Goal: Information Seeking & Learning: Learn about a topic

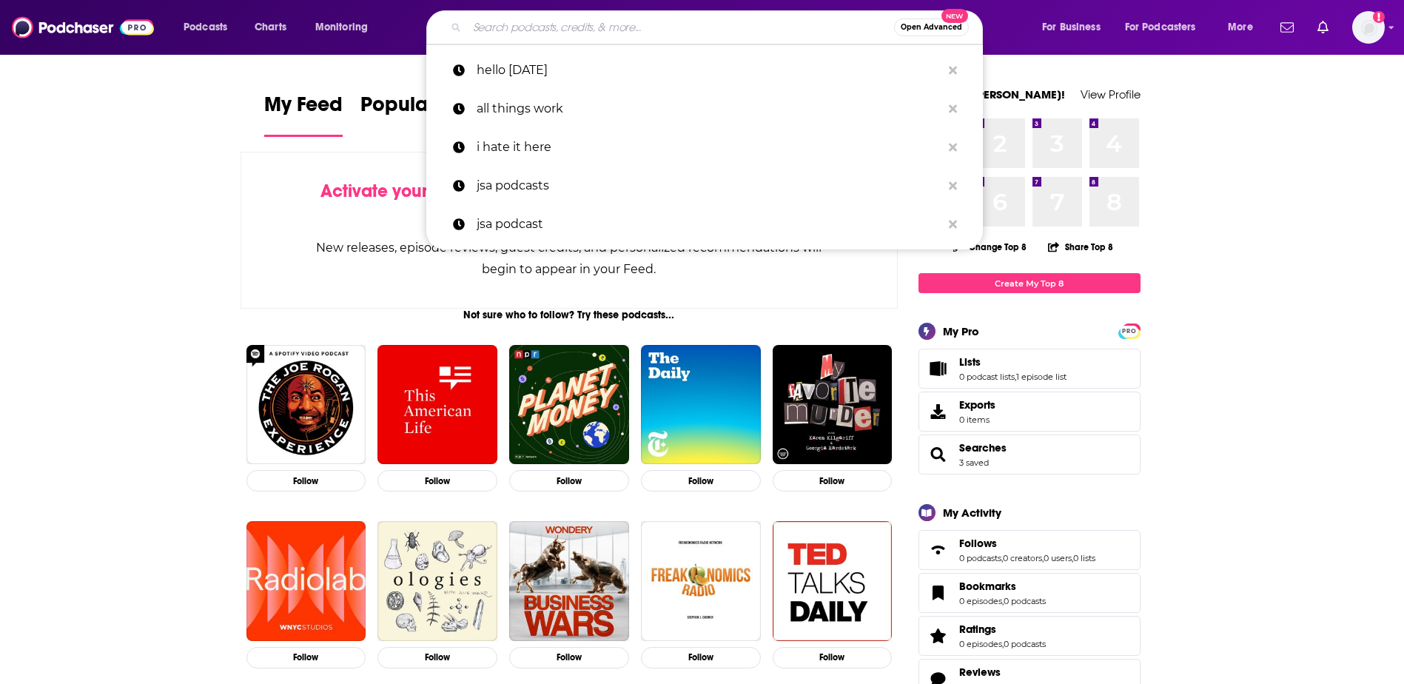
click at [604, 19] on input "Search podcasts, credits, & more..." at bounding box center [680, 28] width 427 height 24
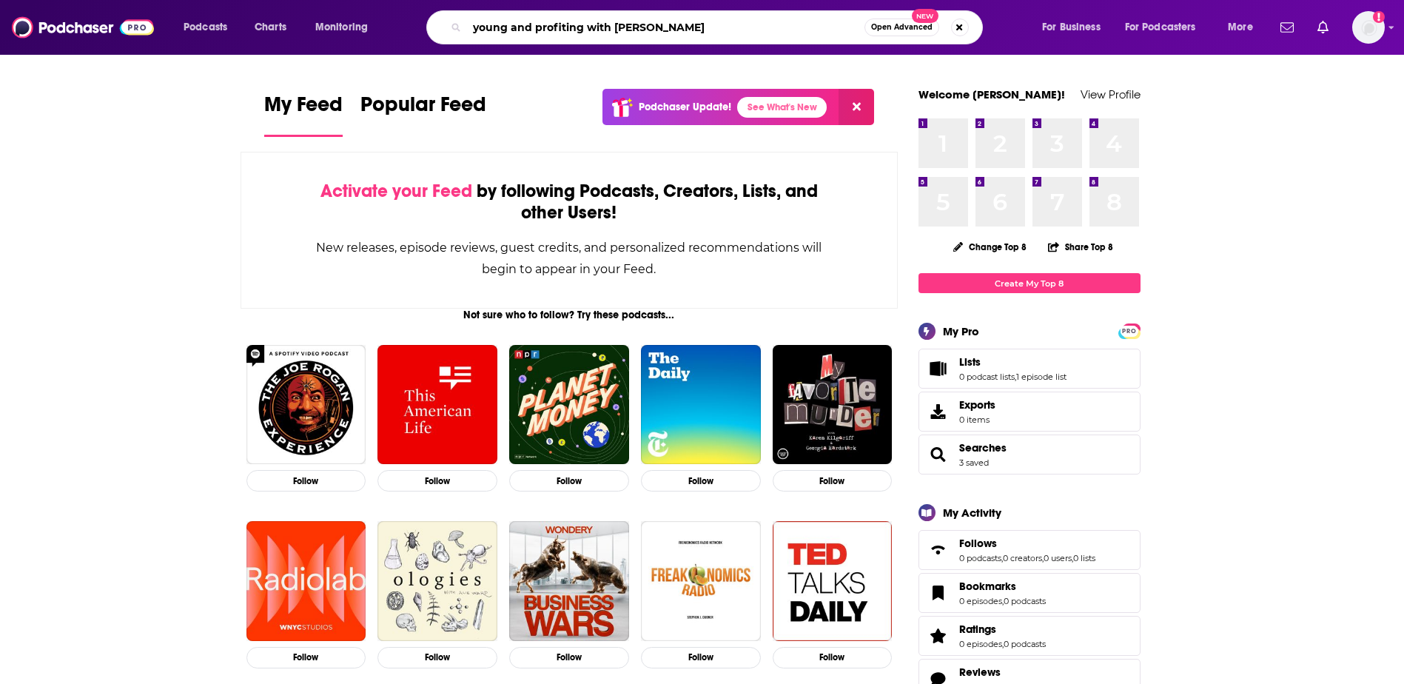
type input "young and profiting with [PERSON_NAME]"
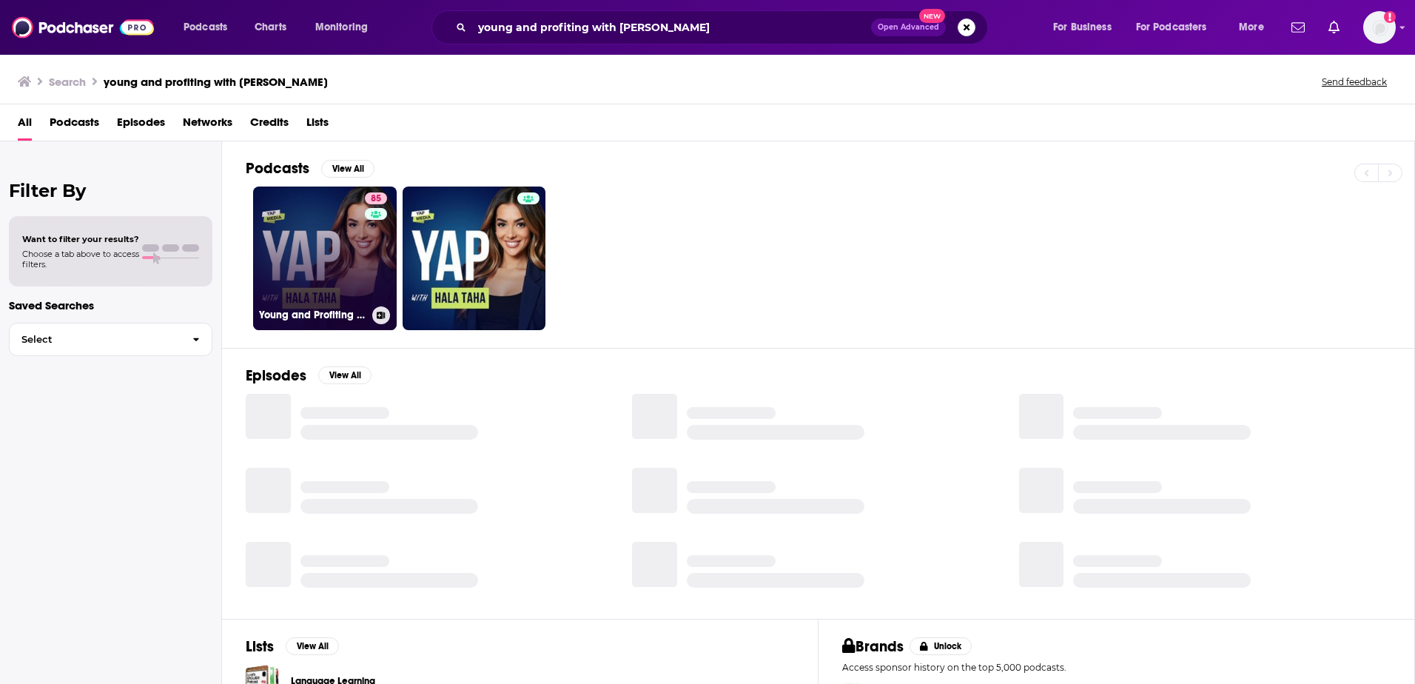
click at [346, 243] on link "85 Young and Profiting with [PERSON_NAME] (Entrepreneurship, Sales, Marketing)" at bounding box center [325, 258] width 144 height 144
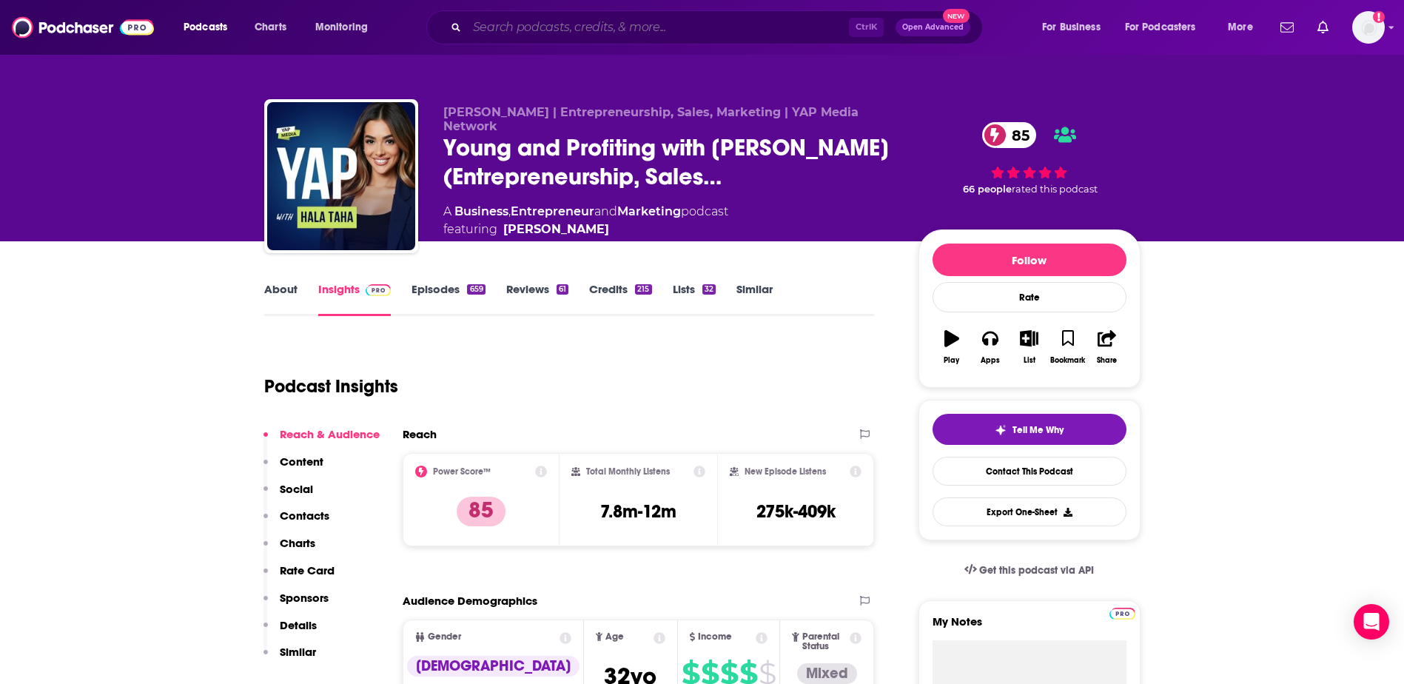
click at [619, 19] on input "Search podcasts, credits, & more..." at bounding box center [658, 28] width 382 height 24
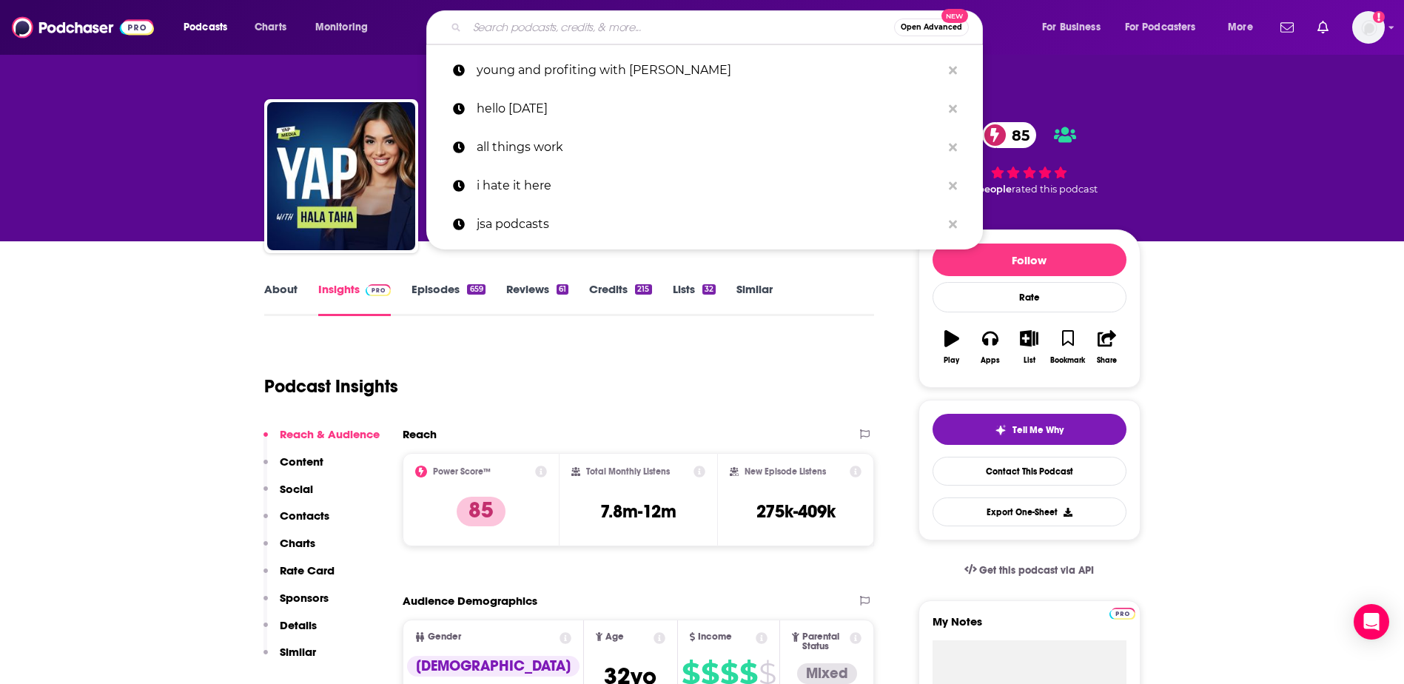
paste input "The [PERSON_NAME] Show"
type input "The [PERSON_NAME] Show"
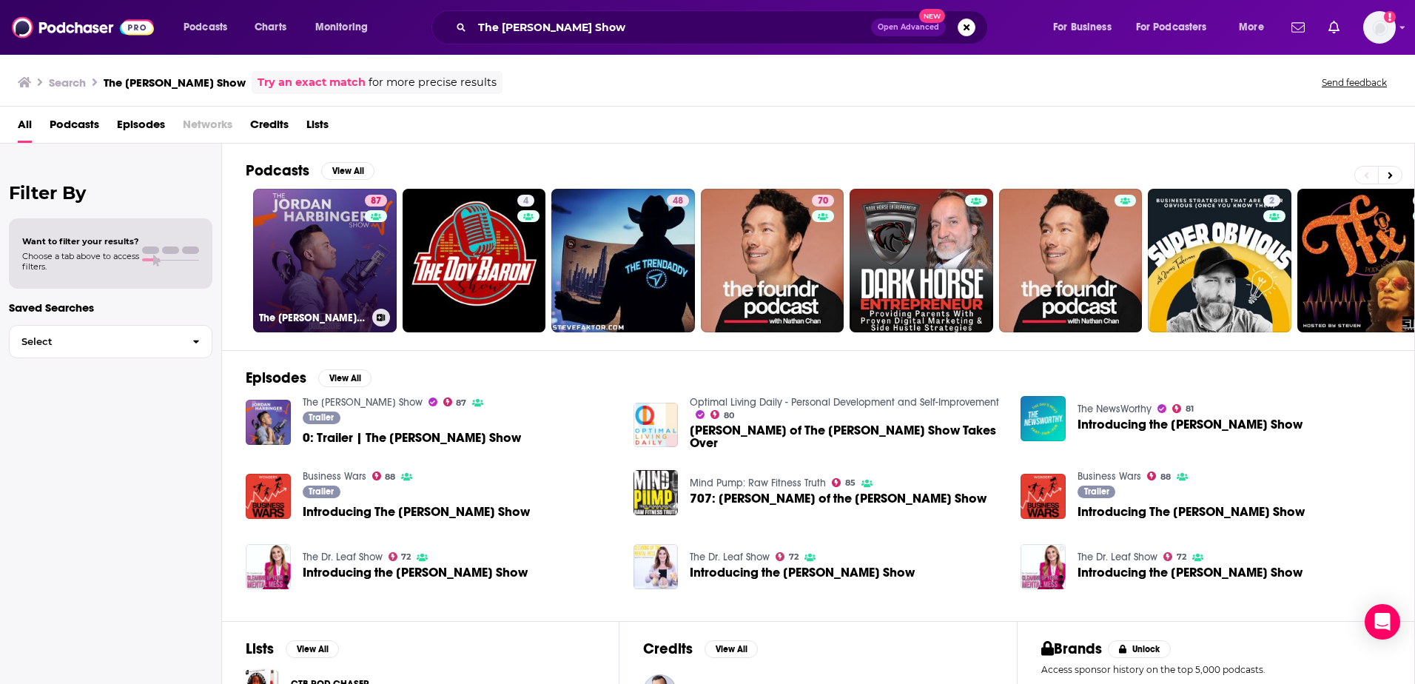
click at [324, 238] on link "87 The [PERSON_NAME] Show" at bounding box center [325, 261] width 144 height 144
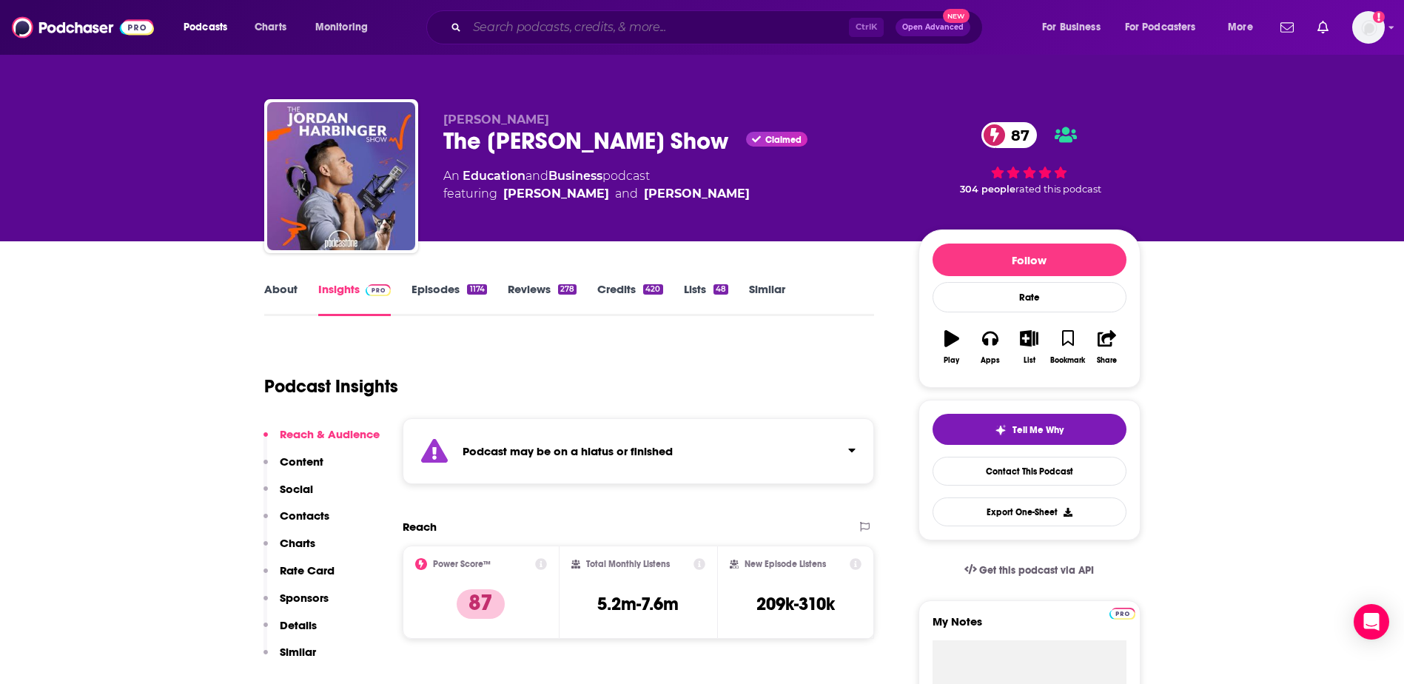
click at [548, 24] on input "Search podcasts, credits, & more..." at bounding box center [658, 28] width 382 height 24
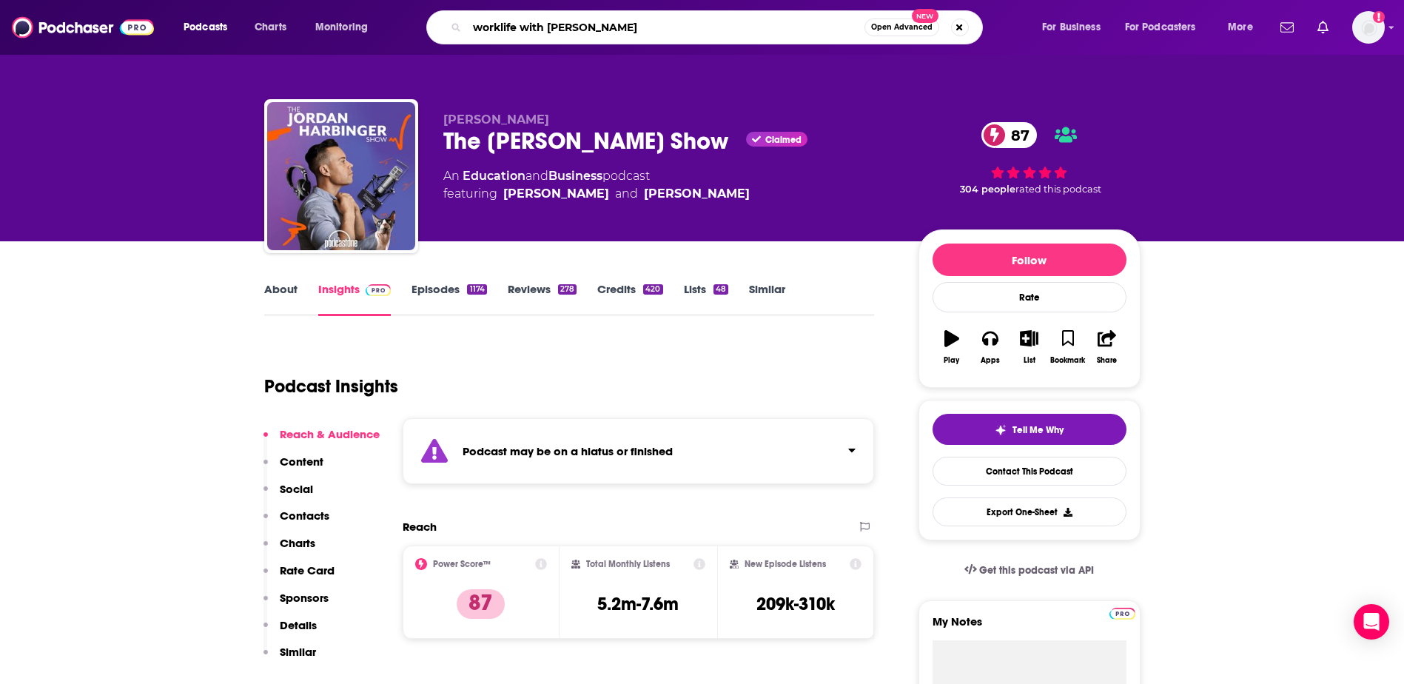
type input "worklife with [PERSON_NAME]"
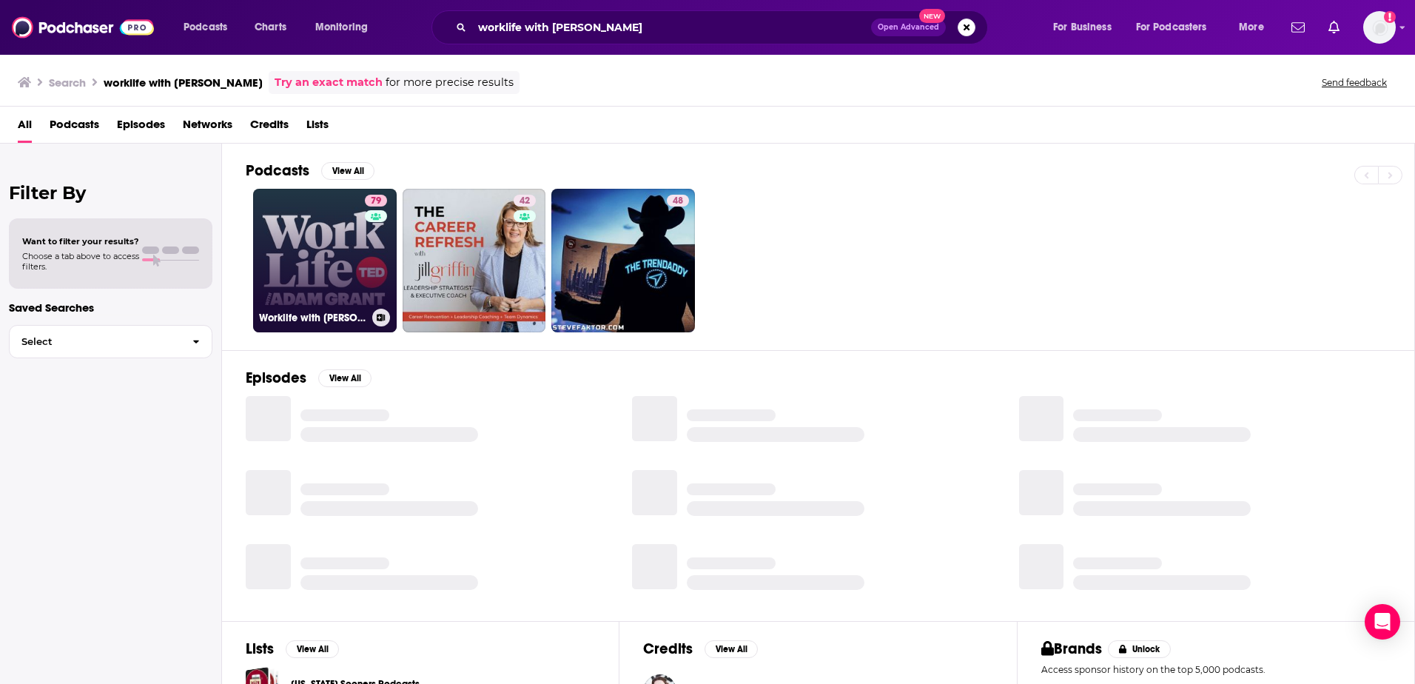
click at [340, 233] on link "79 Worklife with [PERSON_NAME]" at bounding box center [325, 261] width 144 height 144
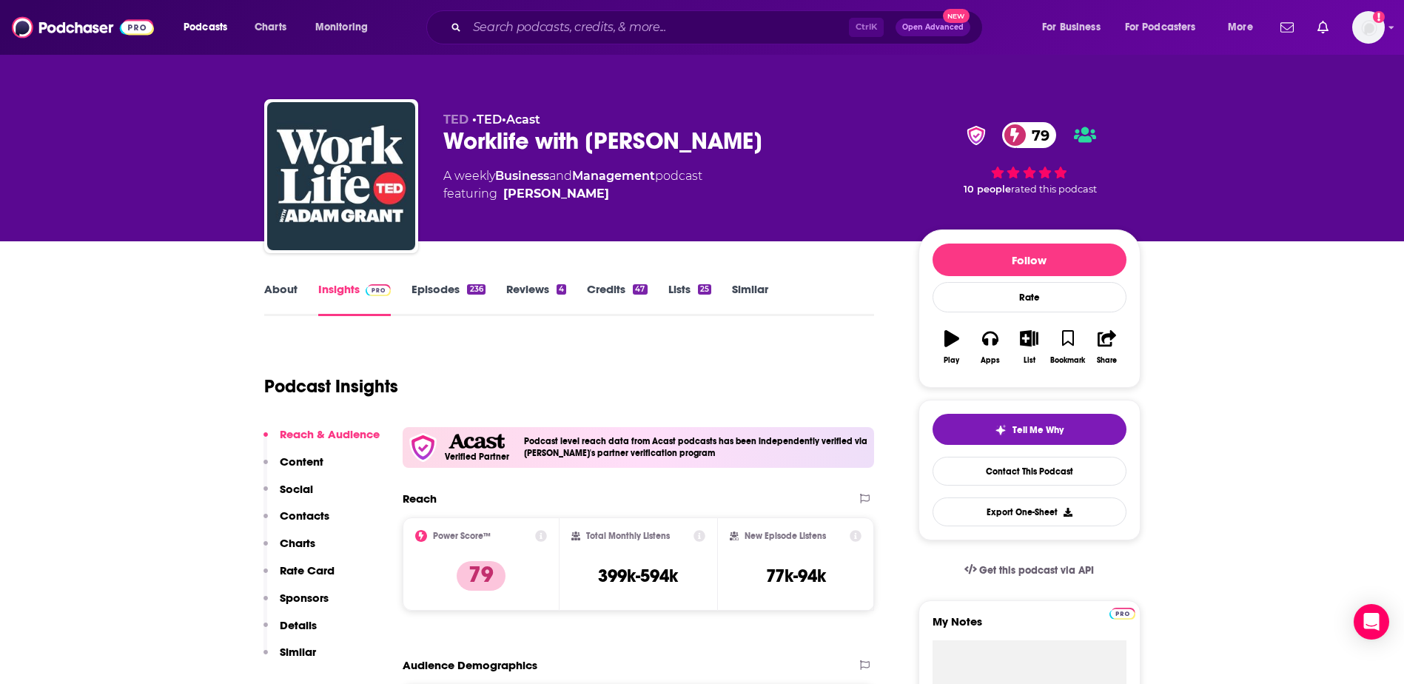
click at [539, 13] on div "Ctrl K Open Advanced New" at bounding box center [704, 27] width 556 height 34
click at [539, 21] on input "Search podcasts, credits, & more..." at bounding box center [658, 28] width 382 height 24
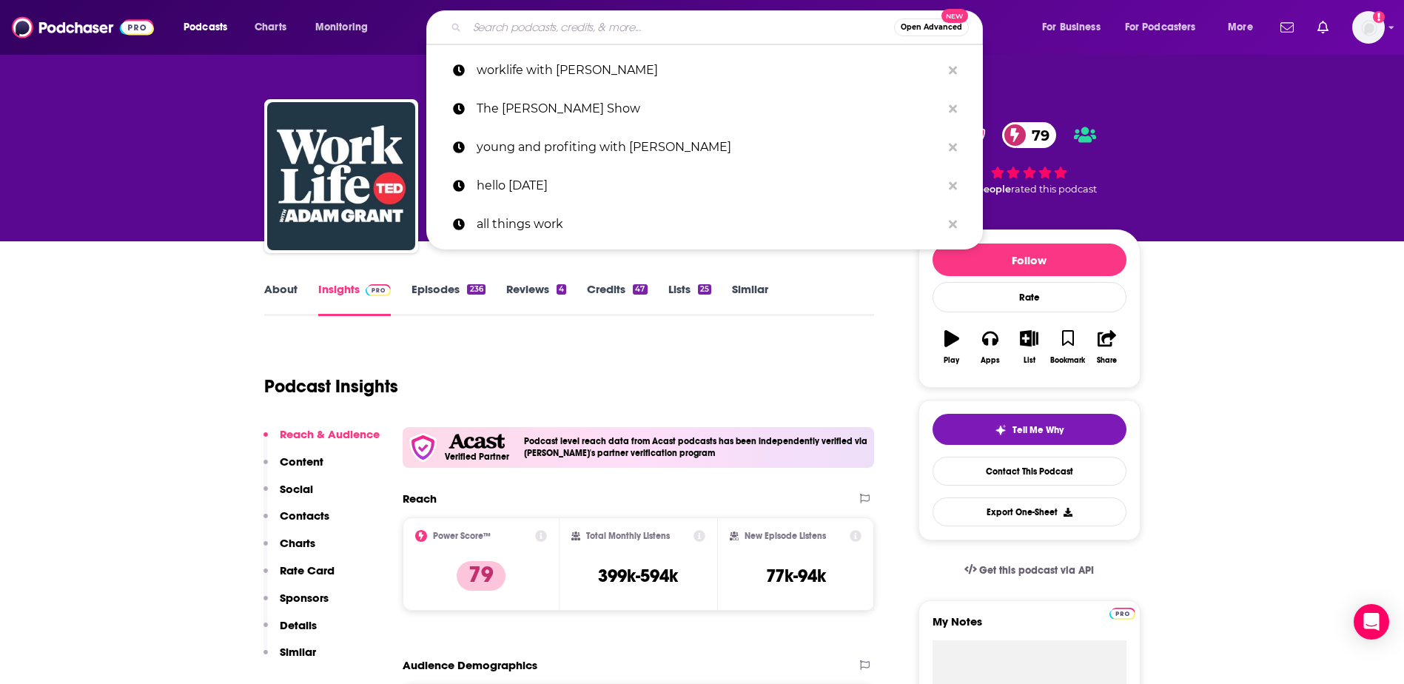
paste input "Eat Sleep Work Repeat with [PERSON_NAME]"
type input "Eat Sleep Work Repeat with [PERSON_NAME]"
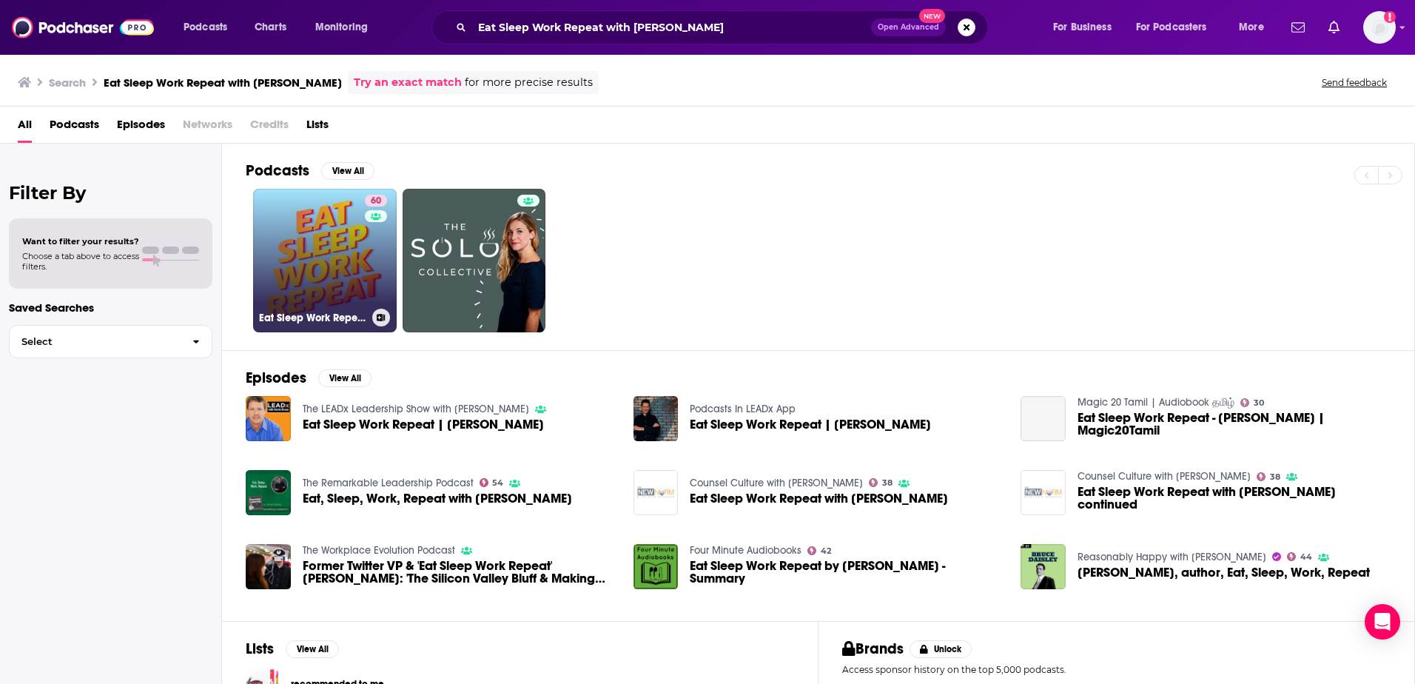
click at [340, 248] on link "60 Eat Sleep Work Repeat - better workplace culture" at bounding box center [325, 261] width 144 height 144
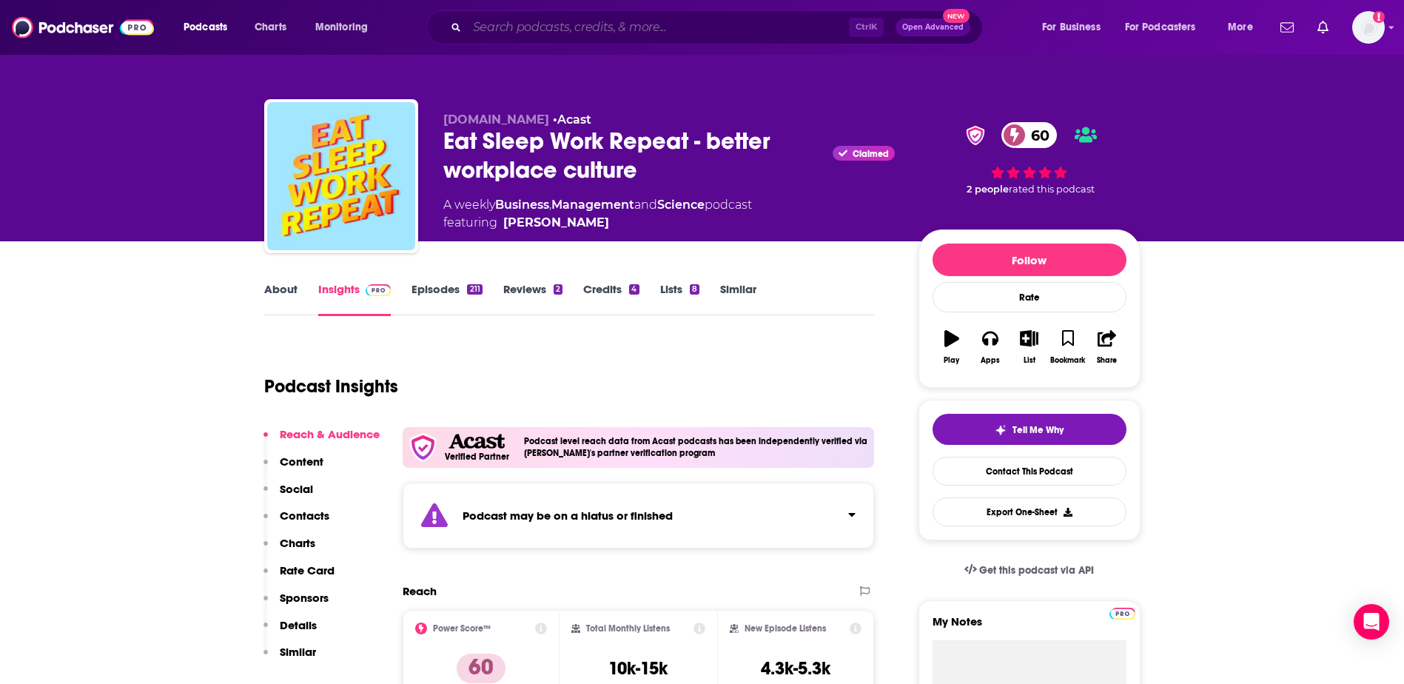
click at [549, 33] on input "Search podcasts, credits, & more..." at bounding box center [658, 28] width 382 height 24
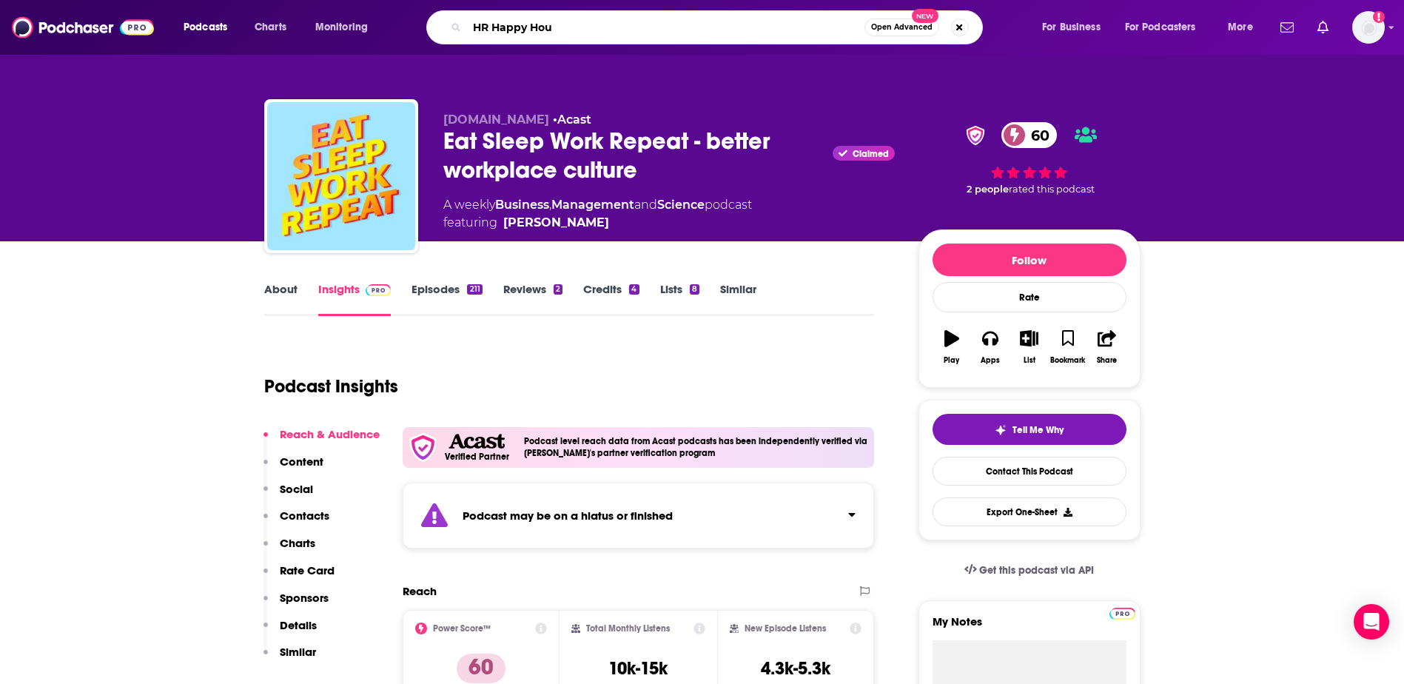
type input "HR Happy Hour"
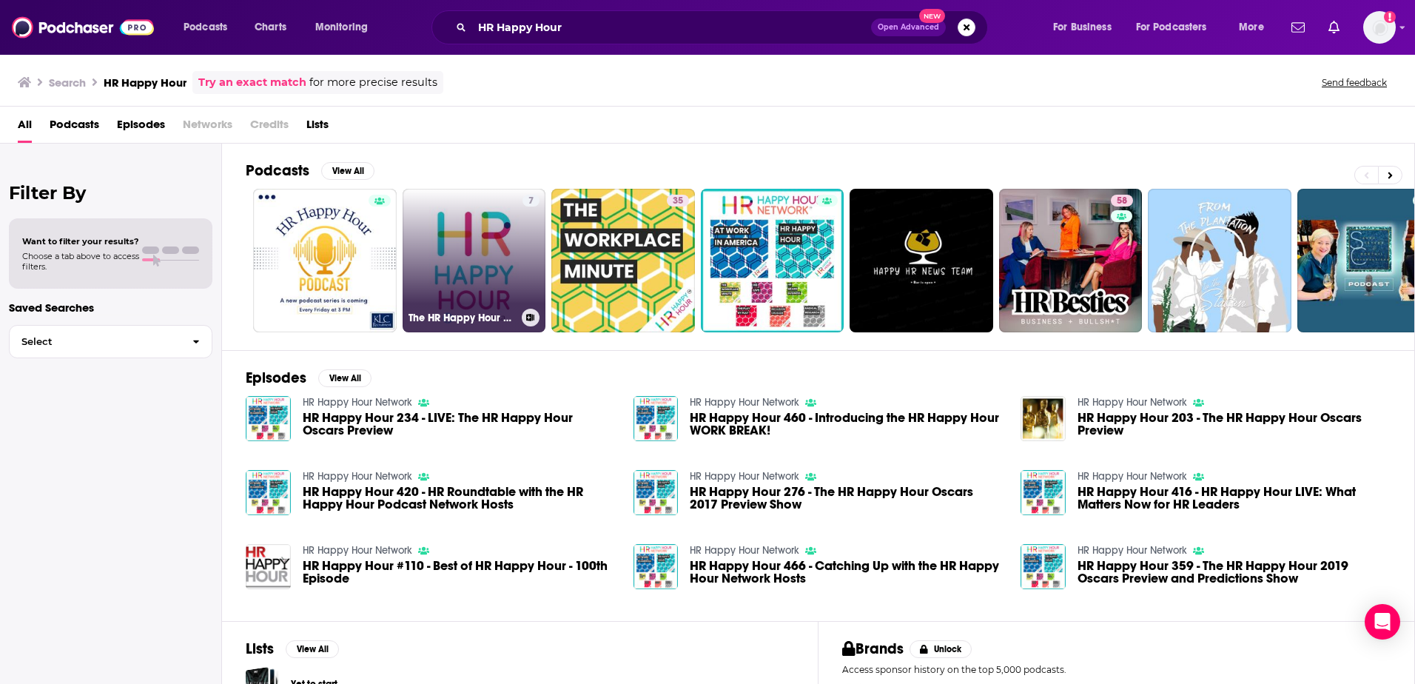
click at [443, 248] on link "7 The HR Happy Hour on Alexa" at bounding box center [475, 261] width 144 height 144
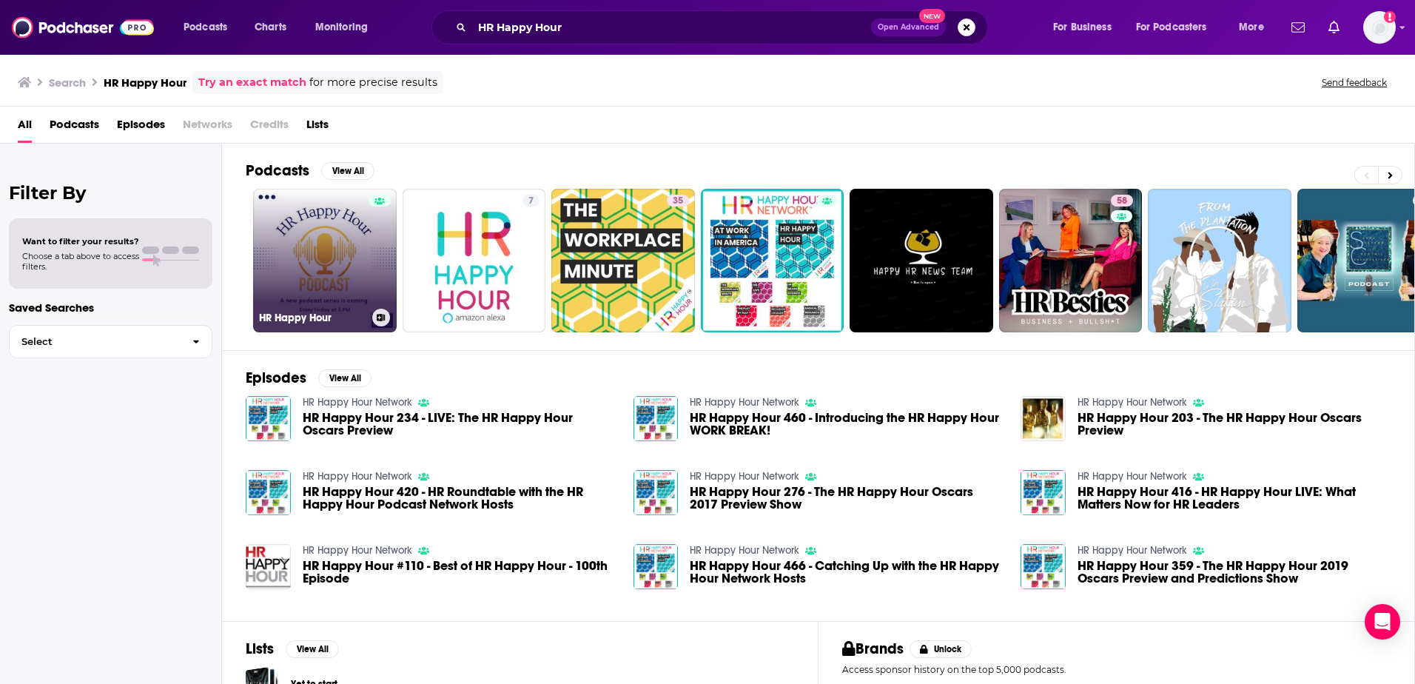
click at [334, 235] on link "HR Happy Hour" at bounding box center [325, 261] width 144 height 144
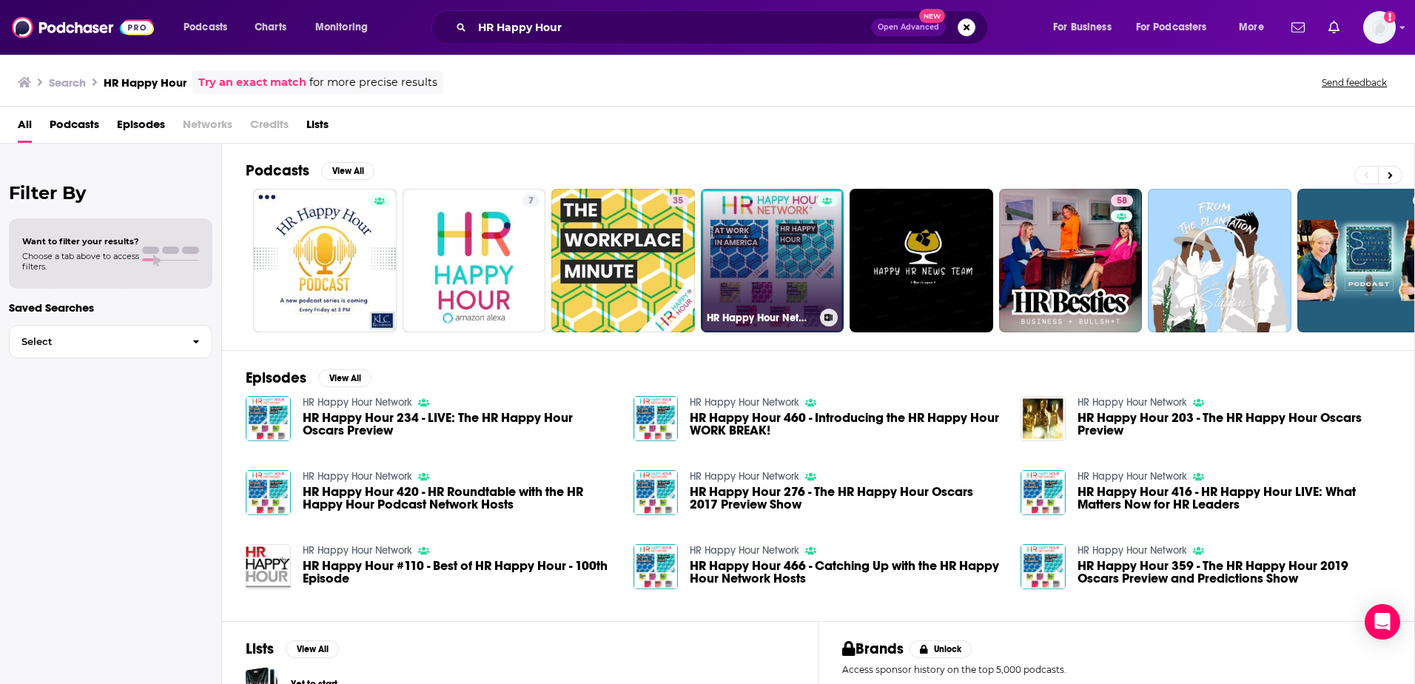
click at [738, 236] on link "HR Happy Hour Network" at bounding box center [773, 261] width 144 height 144
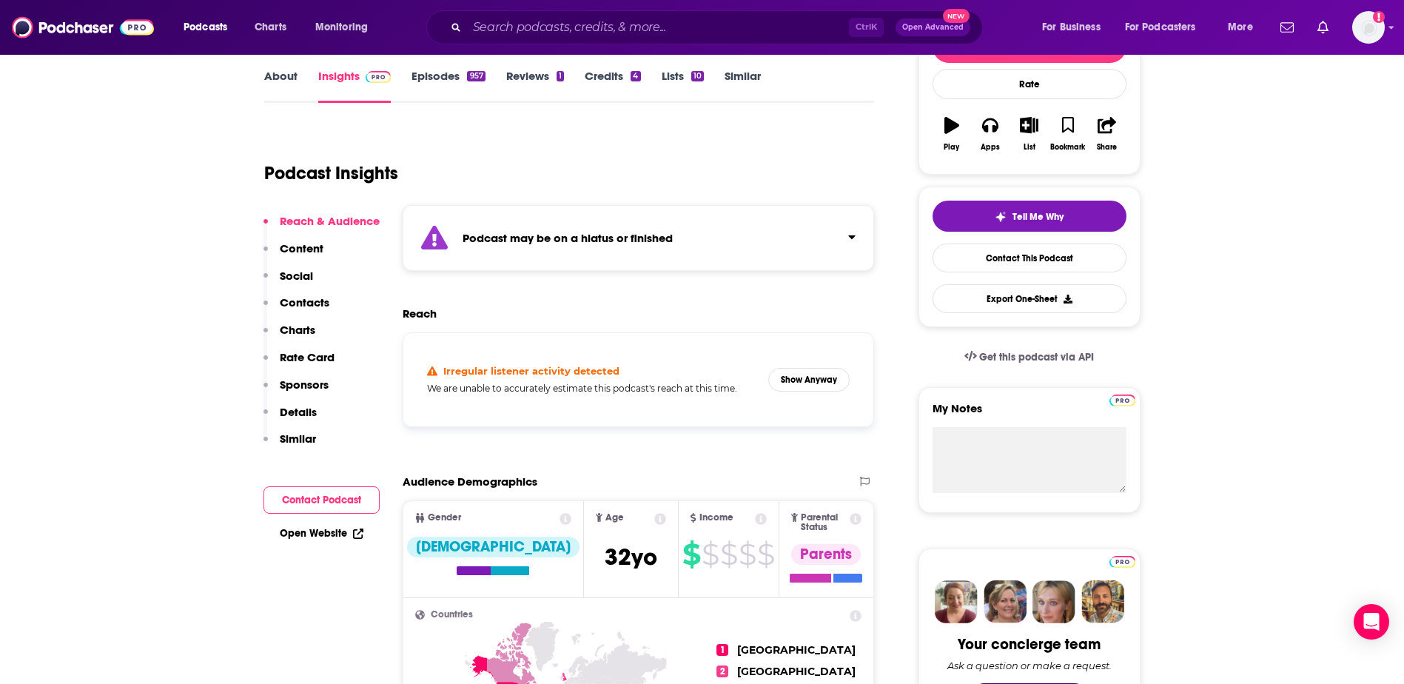
scroll to position [222, 0]
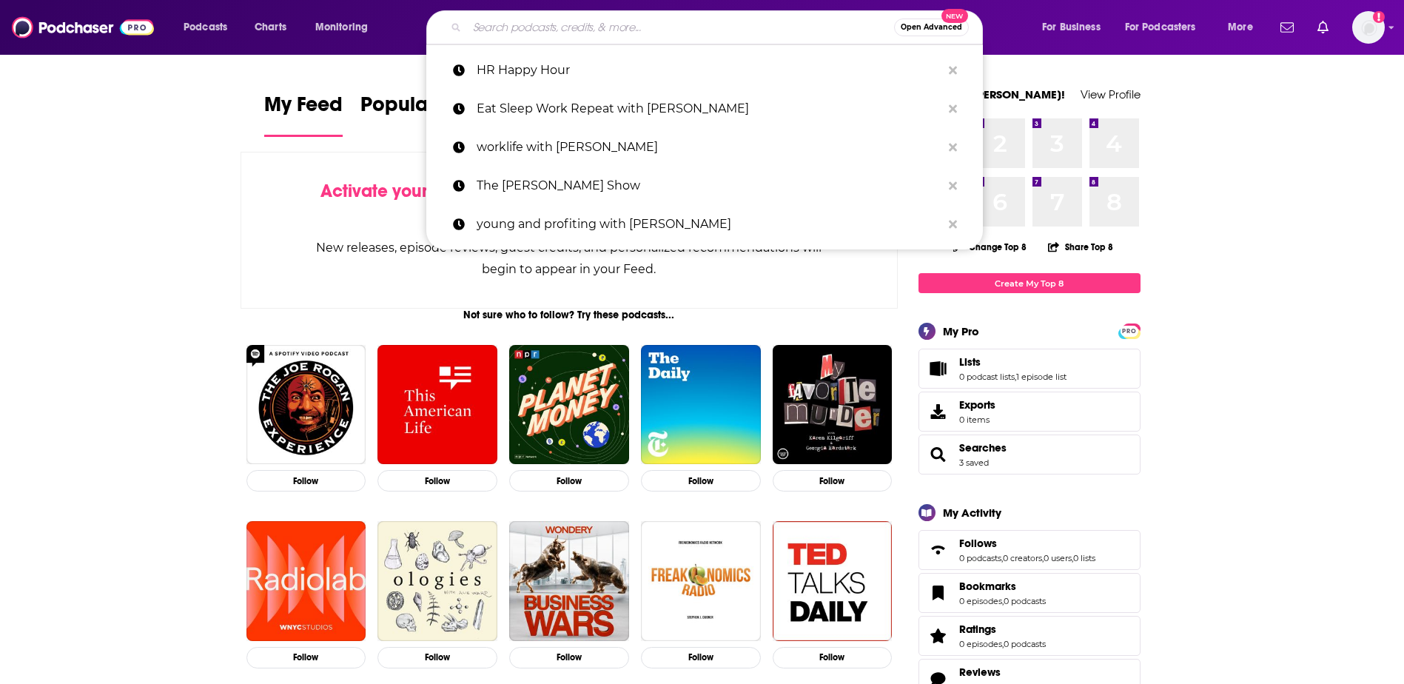
click at [569, 33] on input "Search podcasts, credits, & more..." at bounding box center [680, 28] width 427 height 24
paste input "Everybody Hates HR Podcast with Velisa & Lola"
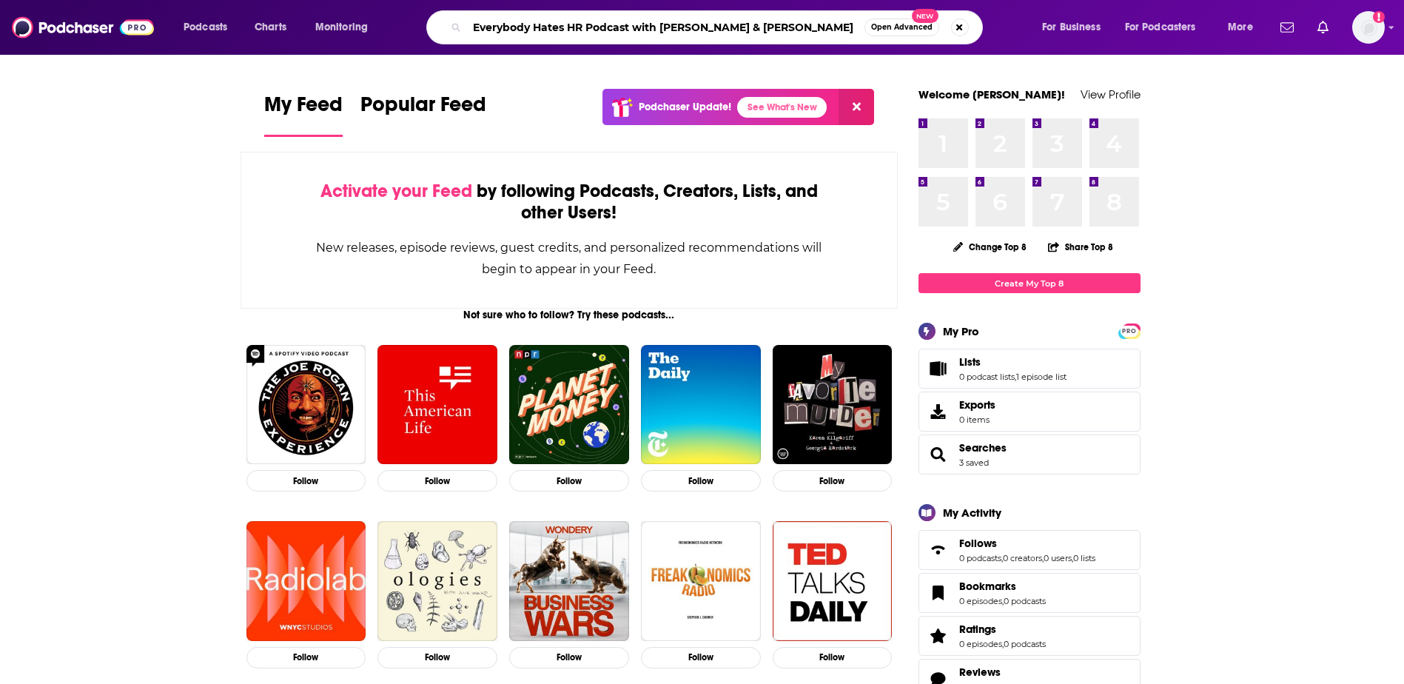
type input "Everybody Hates HR Podcast with Velisa & Lola"
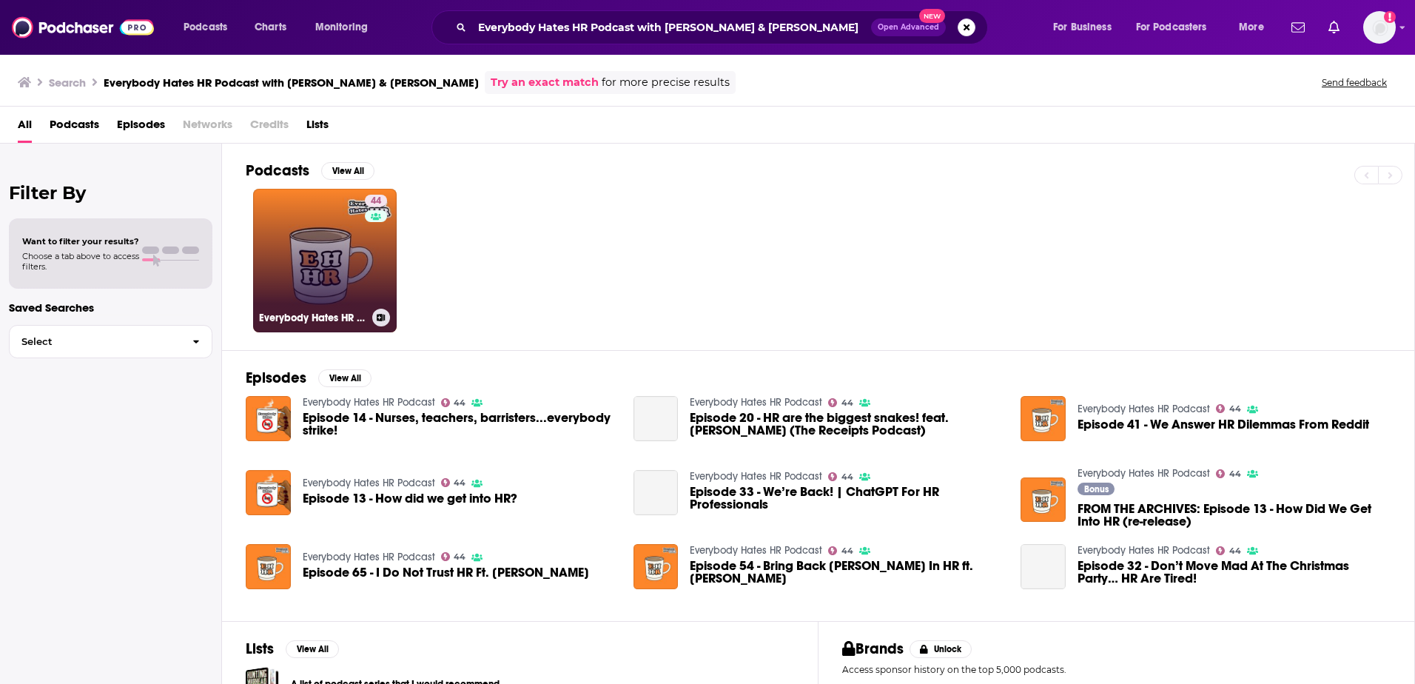
click at [358, 255] on link "44 Everybody Hates HR Podcast" at bounding box center [325, 261] width 144 height 144
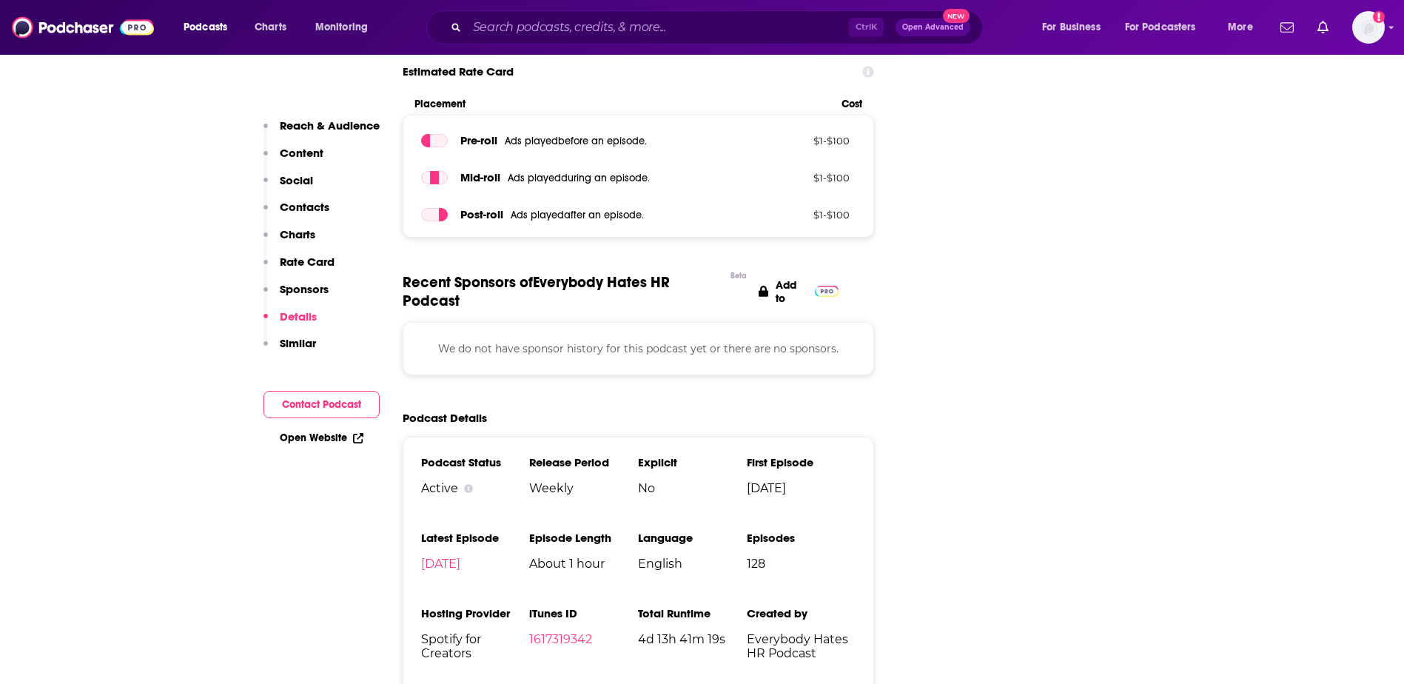
scroll to position [1924, 0]
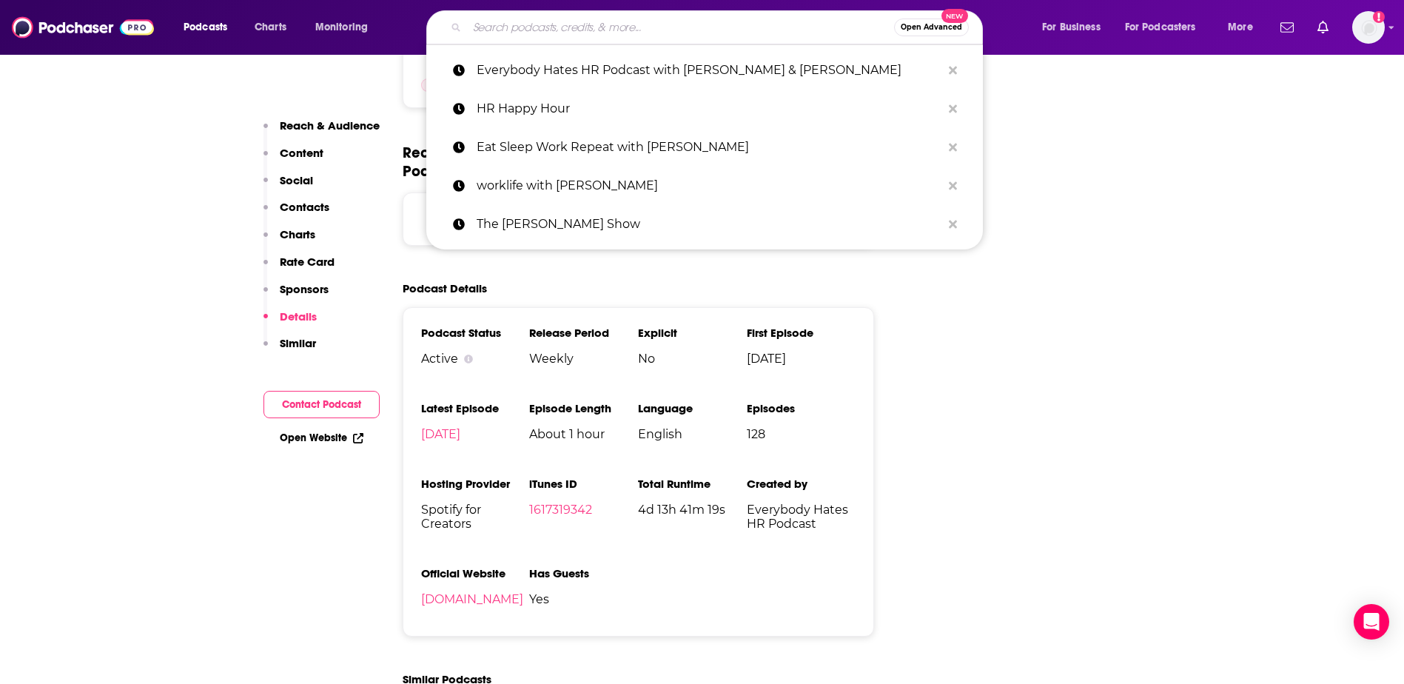
click at [585, 24] on input "Search podcasts, credits, & more..." at bounding box center [680, 28] width 427 height 24
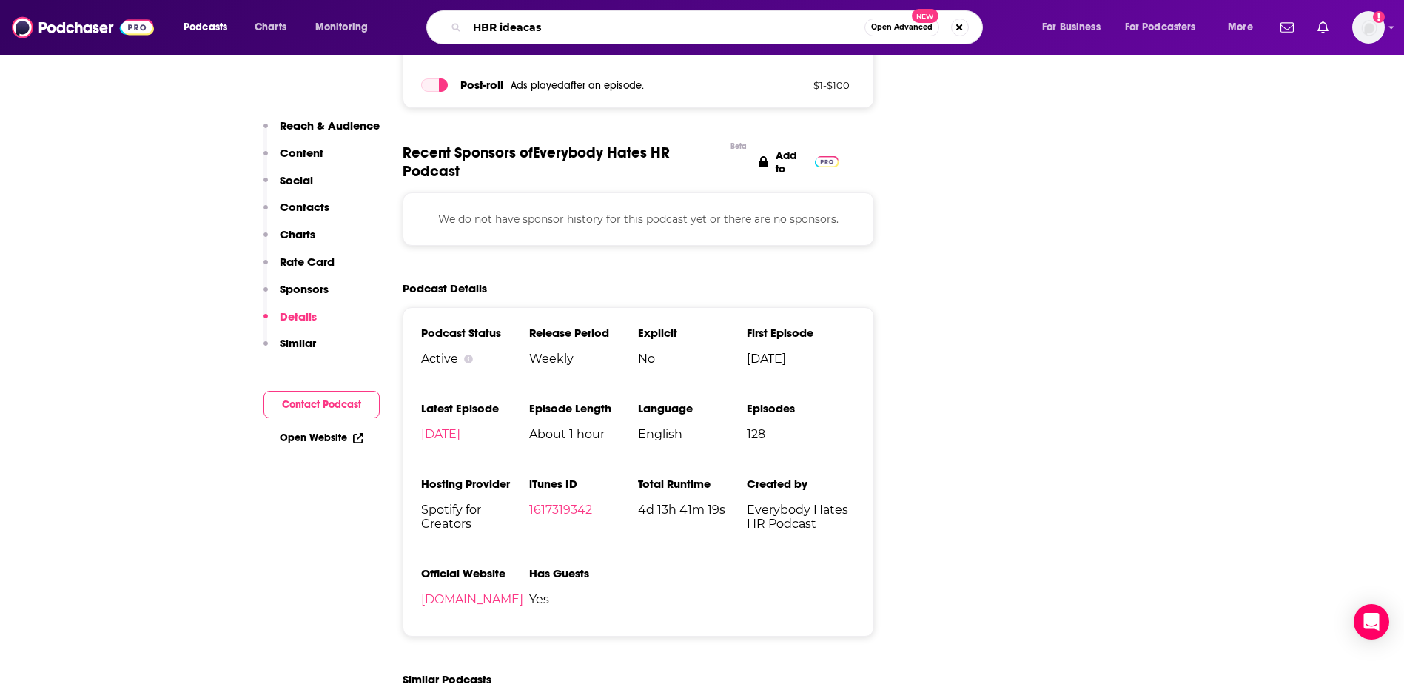
type input "HBR ideacast"
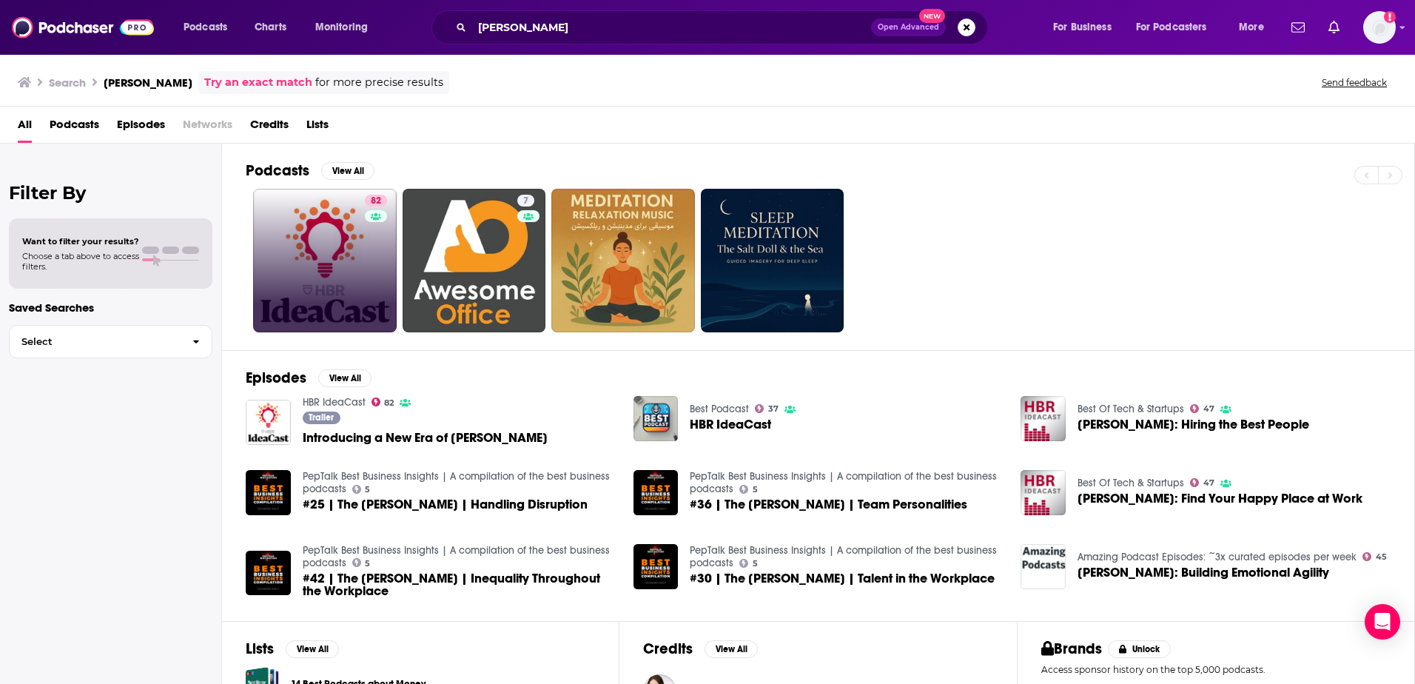
drag, startPoint x: 344, startPoint y: 228, endPoint x: 323, endPoint y: 251, distance: 30.9
click at [323, 251] on link "82" at bounding box center [325, 261] width 144 height 144
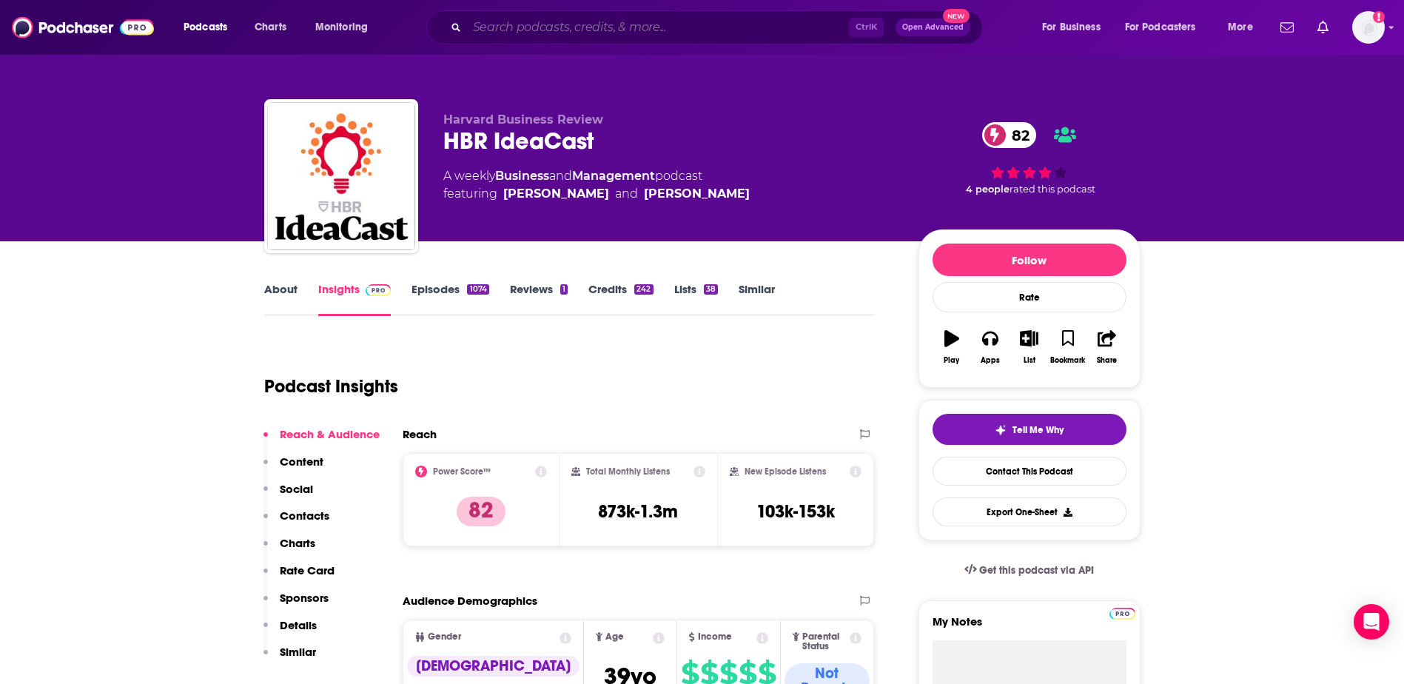
click at [603, 26] on input "Search podcasts, credits, & more..." at bounding box center [658, 28] width 382 height 24
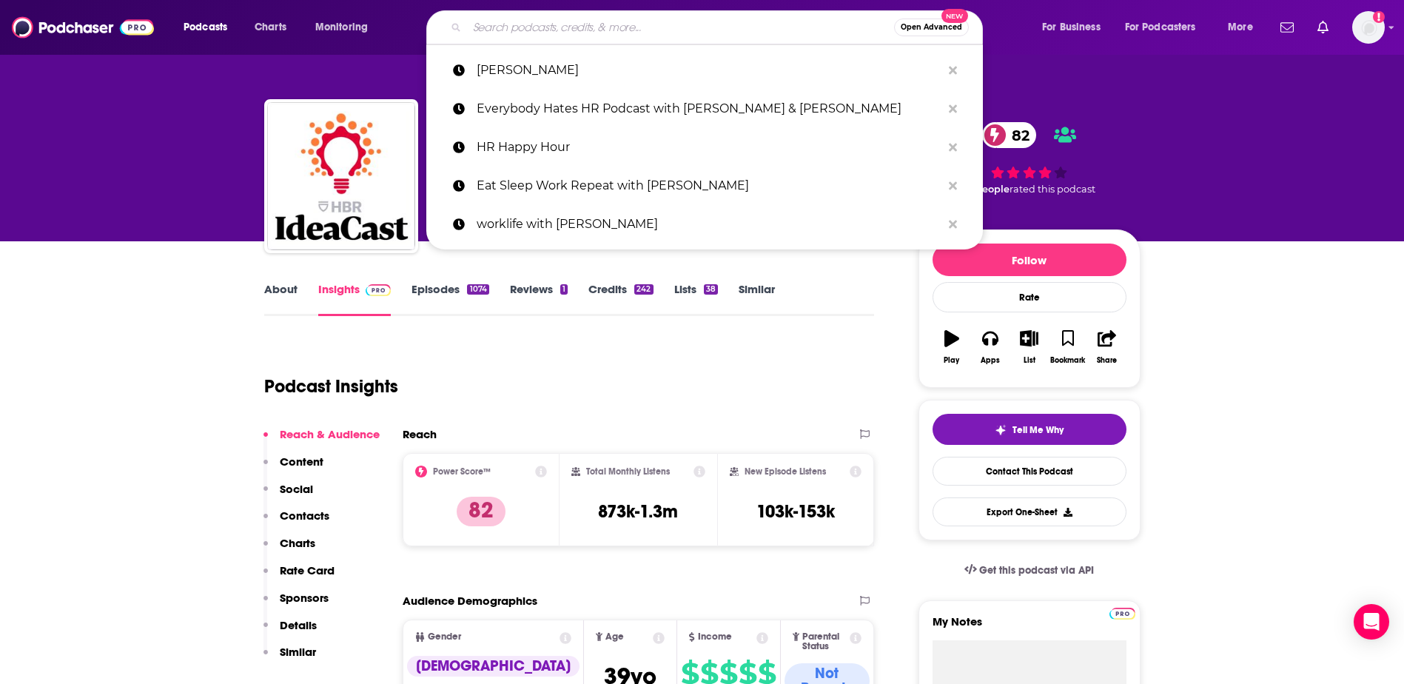
paste input "The Modern Manager"
type input "The Modern Manager"
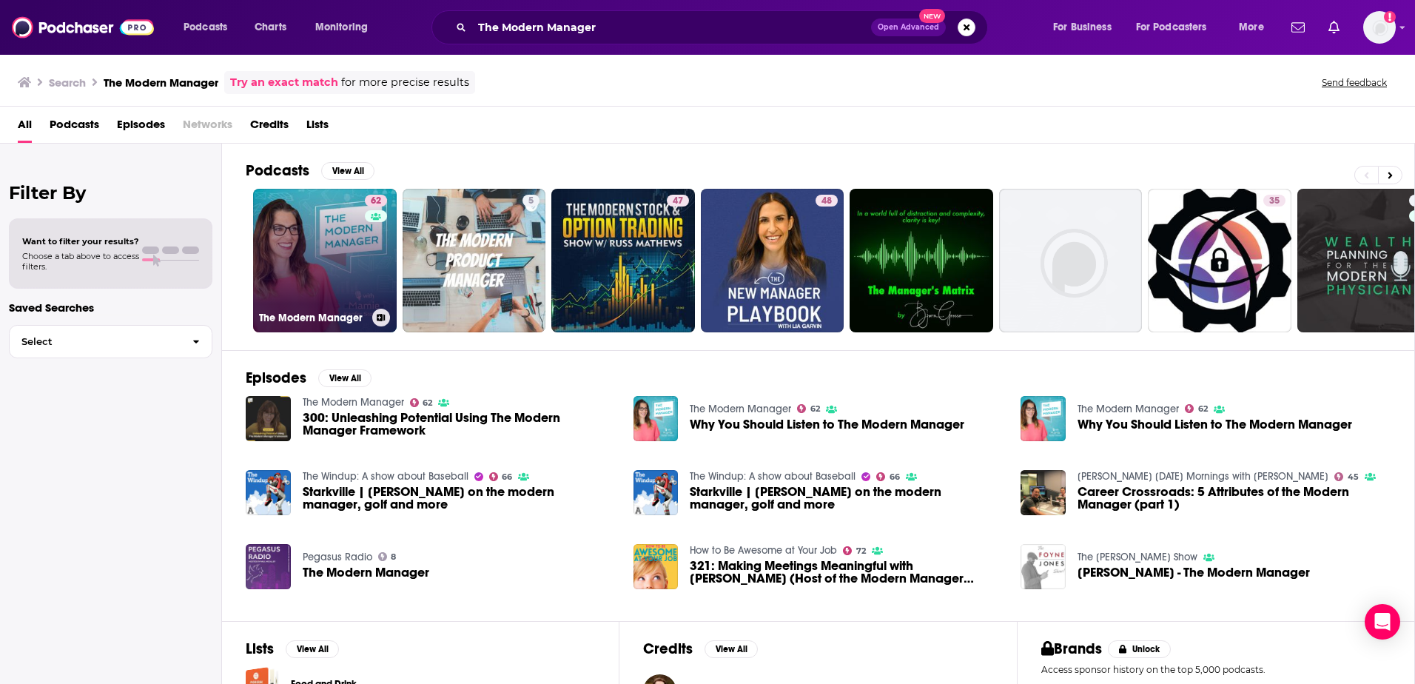
click at [326, 237] on link "62 The Modern Manager" at bounding box center [325, 261] width 144 height 144
